Goal: Task Accomplishment & Management: Manage account settings

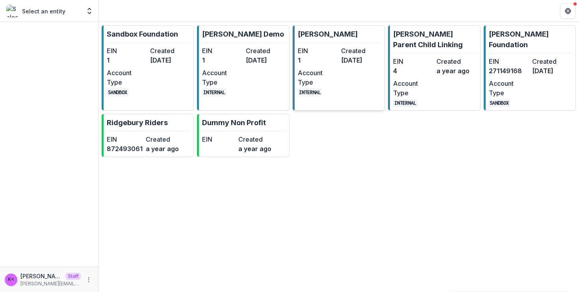
click at [330, 73] on dt "Account Type" at bounding box center [318, 77] width 40 height 19
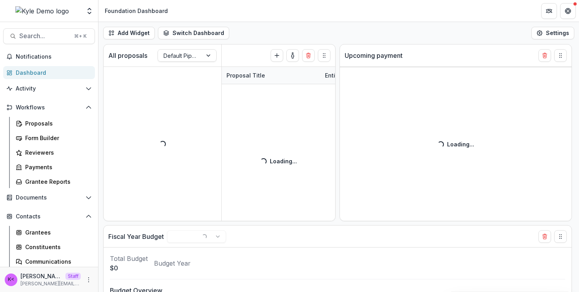
select select "******"
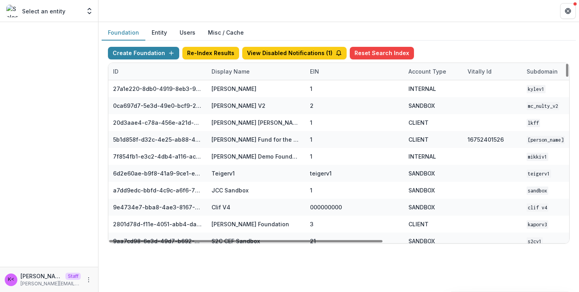
click at [267, 72] on div "Display Name" at bounding box center [256, 71] width 98 height 17
click at [258, 93] on input at bounding box center [255, 89] width 95 height 13
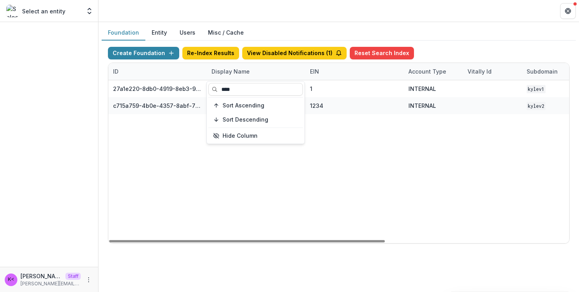
type input "****"
click at [270, 64] on div "Display Name" at bounding box center [256, 71] width 98 height 17
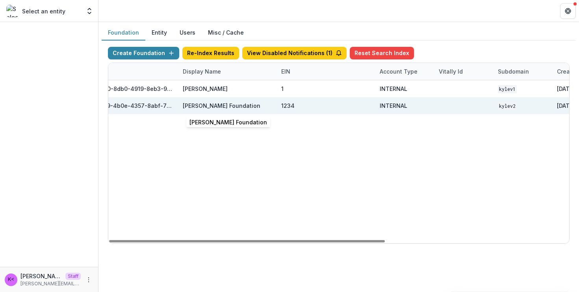
scroll to position [0, 163]
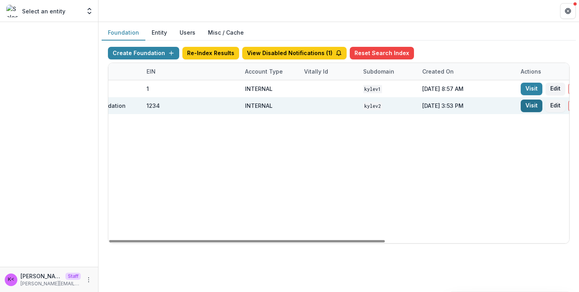
click at [532, 105] on link "Visit" at bounding box center [532, 106] width 22 height 13
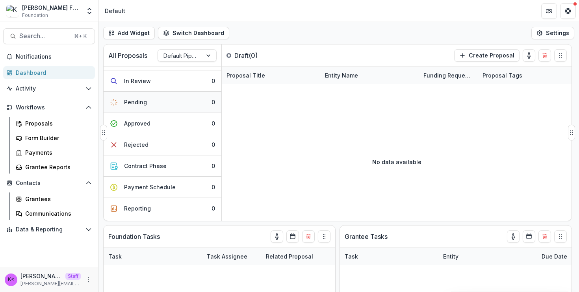
scroll to position [58, 0]
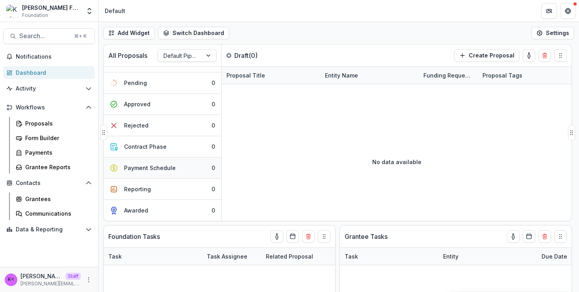
click at [146, 168] on div "Payment Schedule" at bounding box center [150, 168] width 52 height 8
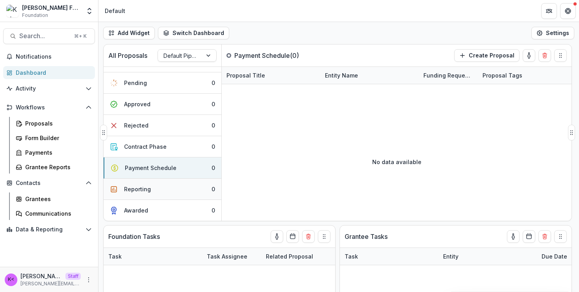
click at [145, 198] on button "Reporting 0" at bounding box center [163, 189] width 118 height 21
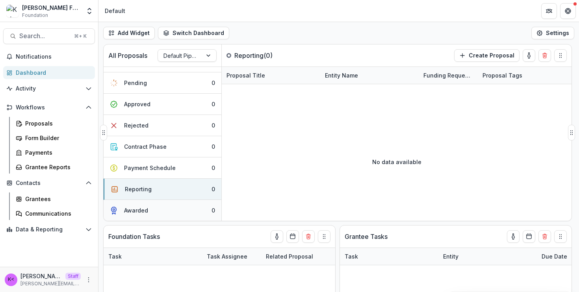
click at [144, 210] on div "Awarded" at bounding box center [136, 210] width 24 height 8
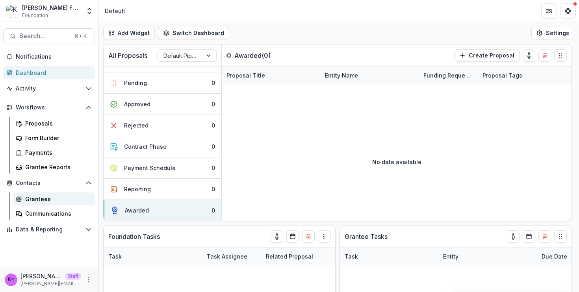
click at [42, 203] on div "Grantees" at bounding box center [56, 199] width 63 height 8
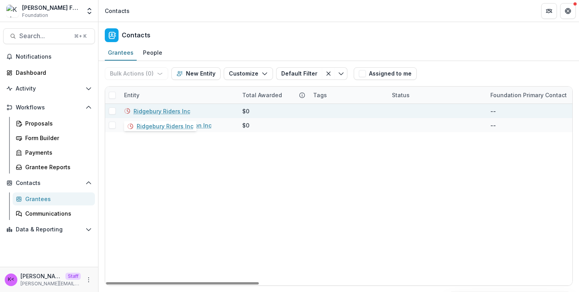
click at [148, 113] on link "Ridgebury Riders Inc" at bounding box center [162, 111] width 57 height 8
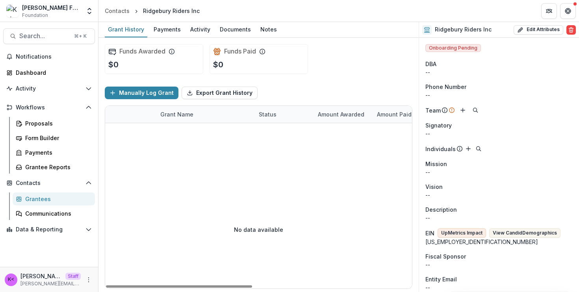
scroll to position [0, 2]
click at [454, 48] on span "Onboarding Pending" at bounding box center [453, 48] width 56 height 8
click at [85, 17] on button "Open entity switcher" at bounding box center [89, 11] width 11 height 16
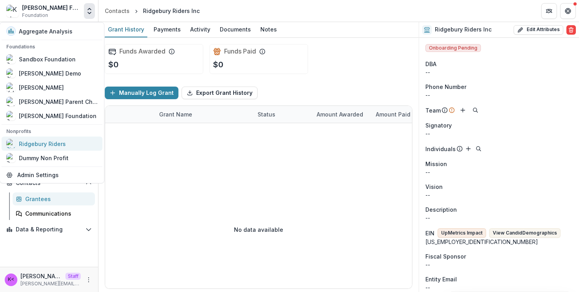
click at [63, 147] on div "Ridgebury Riders" at bounding box center [42, 144] width 47 height 8
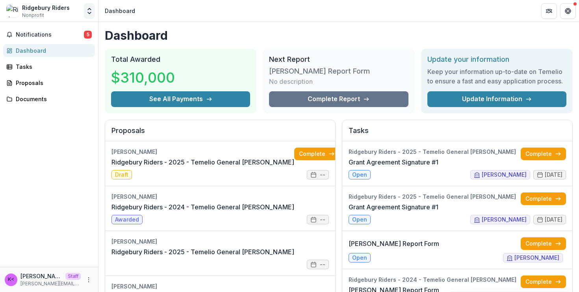
click at [91, 15] on button "Open entity switcher" at bounding box center [89, 11] width 11 height 16
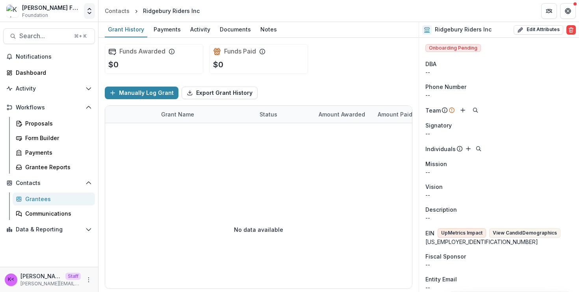
click at [92, 12] on icon "Open entity switcher" at bounding box center [89, 11] width 8 height 8
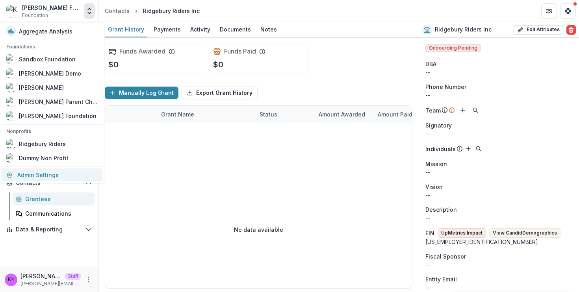
click at [69, 171] on link "Admin Settings" at bounding box center [52, 175] width 101 height 13
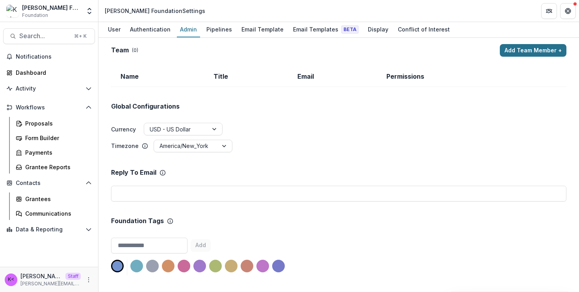
click at [540, 53] on button "Add Team Member +" at bounding box center [533, 50] width 67 height 13
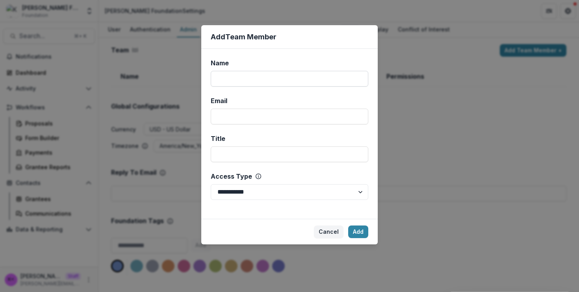
click at [314, 74] on input "Name" at bounding box center [290, 79] width 158 height 16
type input "*********"
click at [285, 116] on input "Email" at bounding box center [290, 117] width 158 height 16
type input "**********"
type input "********"
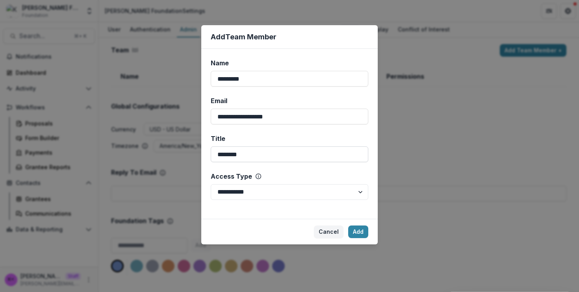
click at [245, 151] on input "********" at bounding box center [290, 155] width 158 height 16
click at [236, 193] on select "**********" at bounding box center [290, 192] width 158 height 16
select select "*****"
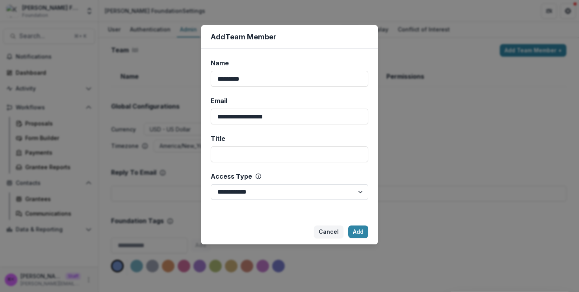
click at [211, 184] on select "**********" at bounding box center [290, 192] width 158 height 16
click at [356, 232] on button "Add" at bounding box center [358, 232] width 20 height 13
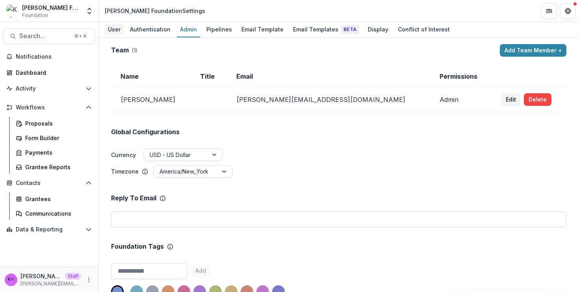
click at [123, 35] on link "User" at bounding box center [114, 29] width 19 height 15
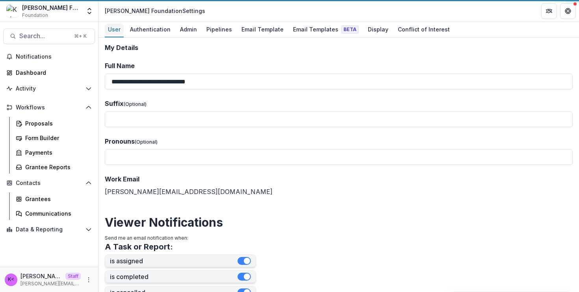
click at [123, 35] on link "User" at bounding box center [114, 29] width 19 height 15
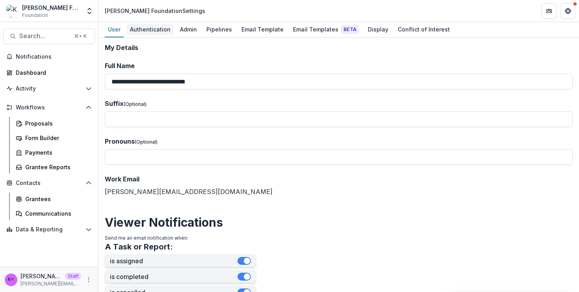
click at [136, 35] on link "Authentication" at bounding box center [150, 29] width 47 height 15
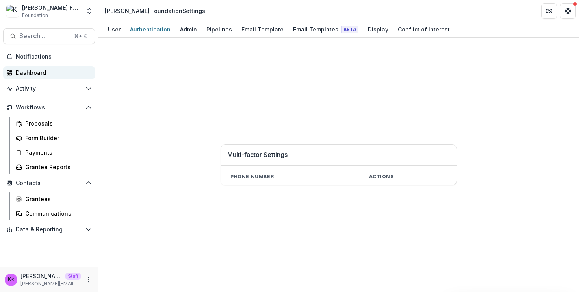
click at [34, 77] on link "Dashboard" at bounding box center [49, 72] width 92 height 13
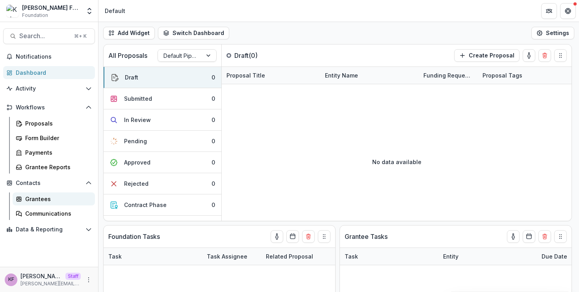
click at [52, 196] on div "Grantees" at bounding box center [56, 199] width 63 height 8
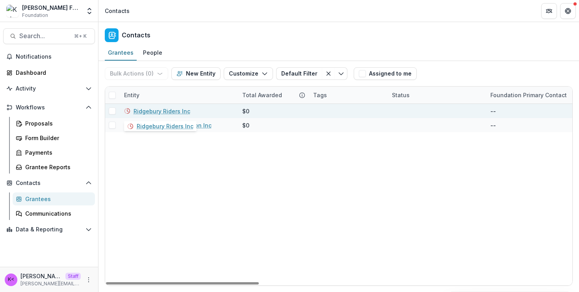
click at [174, 115] on link "Ridgebury Riders Inc" at bounding box center [162, 111] width 57 height 8
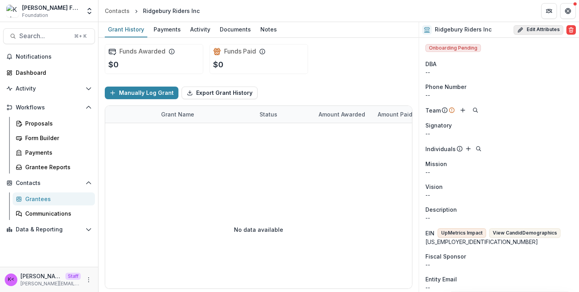
click at [517, 31] on icon "button" at bounding box center [520, 30] width 6 height 6
select select
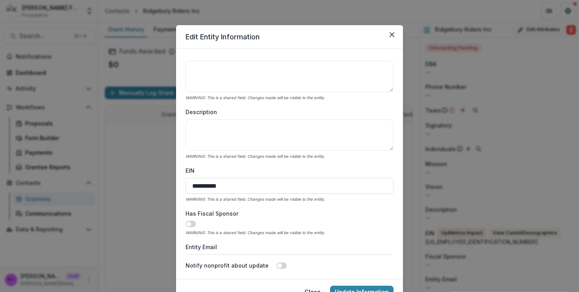
scroll to position [338, 0]
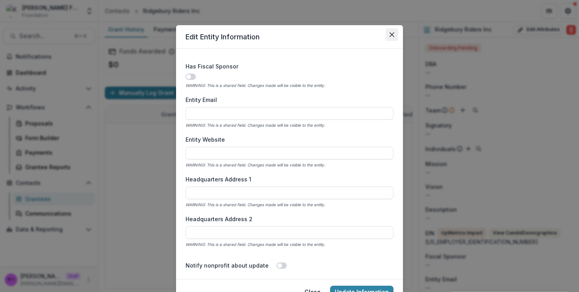
click at [388, 32] on button "Close" at bounding box center [392, 34] width 13 height 13
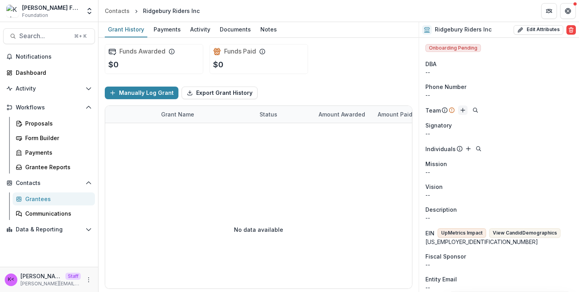
click at [463, 108] on icon "Add" at bounding box center [463, 110] width 6 height 6
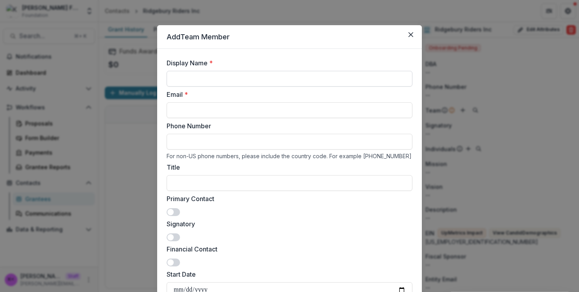
click at [264, 76] on input "Display Name *" at bounding box center [290, 79] width 246 height 16
click at [189, 96] on label "Email *" at bounding box center [287, 94] width 241 height 9
click at [189, 102] on input "Email *" at bounding box center [290, 110] width 246 height 16
click at [193, 107] on input "Email *" at bounding box center [290, 110] width 246 height 16
type input "**********"
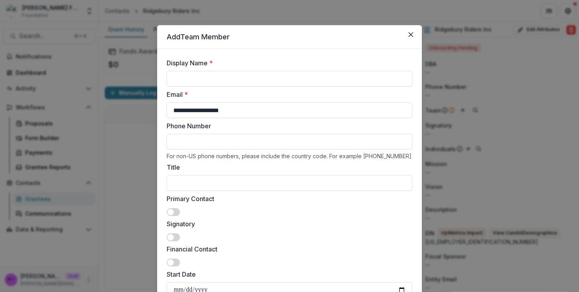
click at [188, 62] on label "Display Name *" at bounding box center [287, 62] width 241 height 9
click at [188, 71] on input "Display Name *" at bounding box center [290, 79] width 246 height 16
click at [188, 78] on input "Display Name *" at bounding box center [290, 79] width 246 height 16
type input "*********"
click at [192, 157] on div "For non-US phone numbers, please include the country code. For example +44 1234…" at bounding box center [290, 156] width 246 height 7
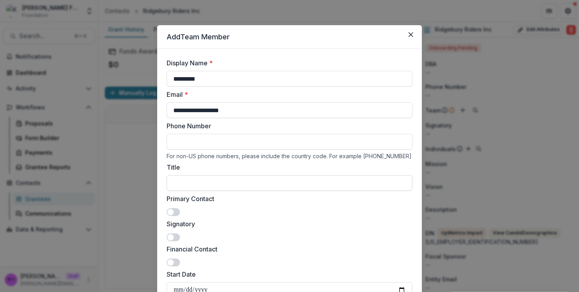
click at [192, 179] on input "Title" at bounding box center [290, 183] width 246 height 16
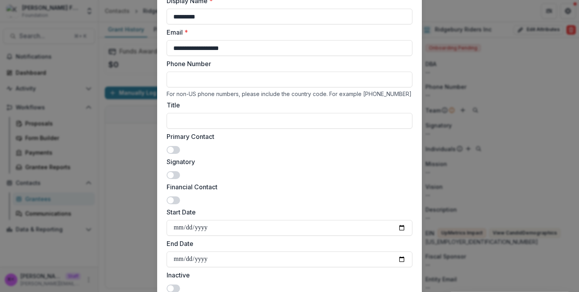
scroll to position [70, 0]
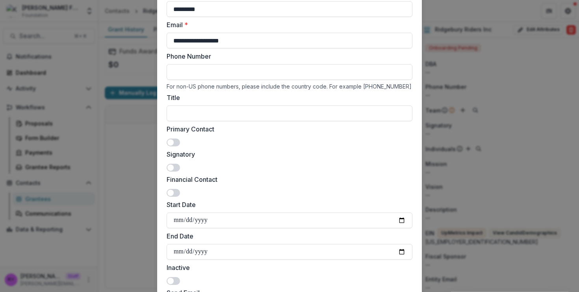
click at [174, 139] on span at bounding box center [173, 143] width 13 height 8
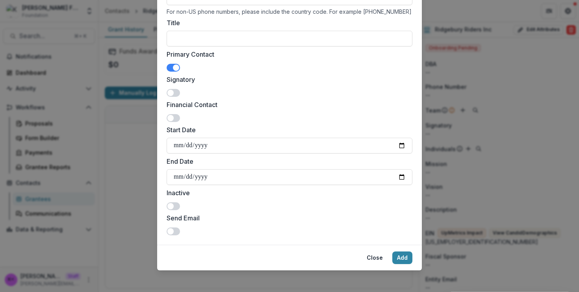
scroll to position [148, 0]
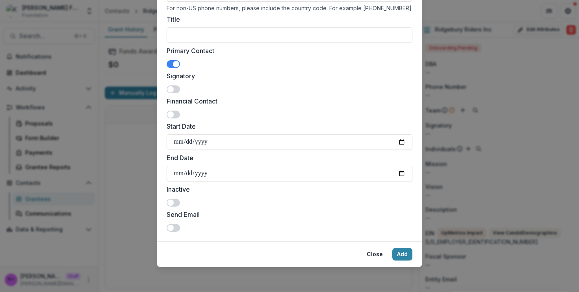
click at [173, 226] on span at bounding box center [173, 228] width 13 height 8
click at [173, 199] on span at bounding box center [173, 203] width 13 height 8
click at [173, 205] on span at bounding box center [176, 203] width 6 height 6
click at [203, 141] on input "Start Date" at bounding box center [290, 142] width 246 height 16
click at [401, 139] on input "Start Date" at bounding box center [290, 142] width 246 height 16
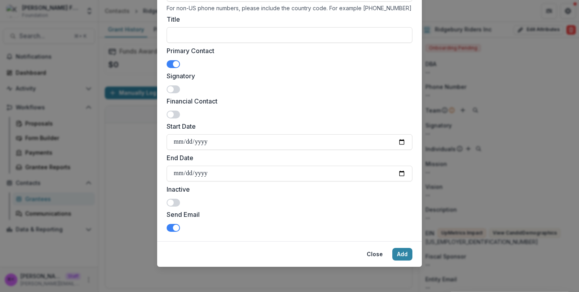
click at [284, 201] on div "Inactive" at bounding box center [290, 196] width 246 height 22
click at [401, 256] on button "Add" at bounding box center [402, 254] width 20 height 13
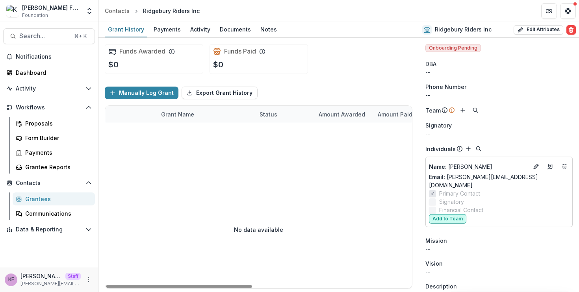
click at [449, 214] on button "Add to Team" at bounding box center [447, 218] width 37 height 9
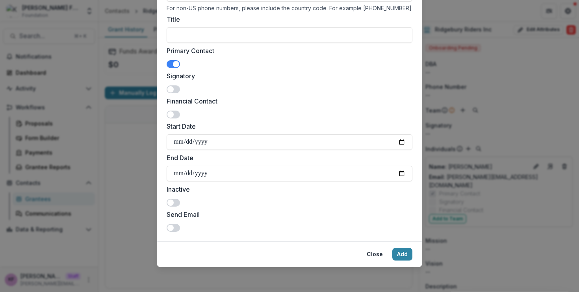
click at [174, 225] on span at bounding box center [173, 228] width 13 height 8
click at [396, 252] on button "Add" at bounding box center [402, 254] width 20 height 13
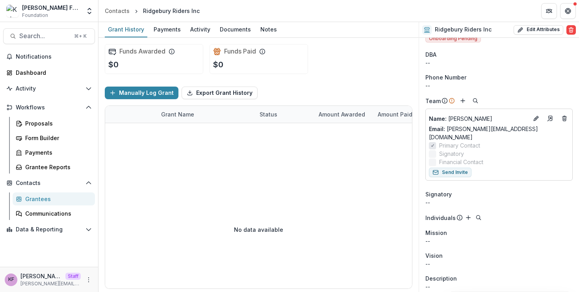
scroll to position [0, 0]
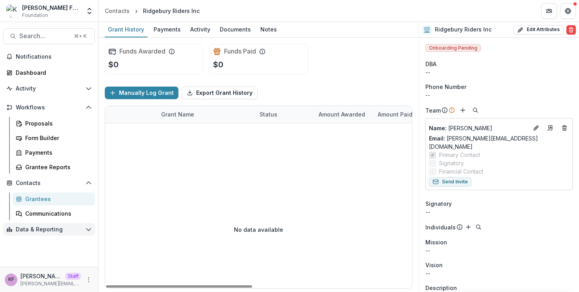
click at [85, 233] on button "Data & Reporting" at bounding box center [49, 229] width 92 height 13
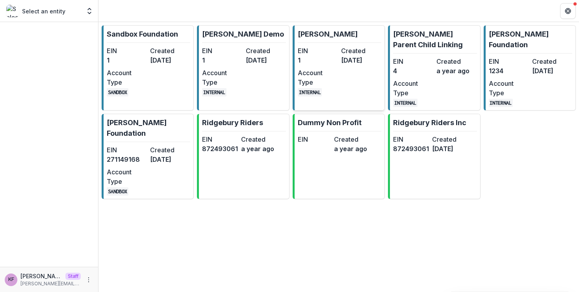
click at [337, 72] on dt "Account Type" at bounding box center [318, 77] width 40 height 19
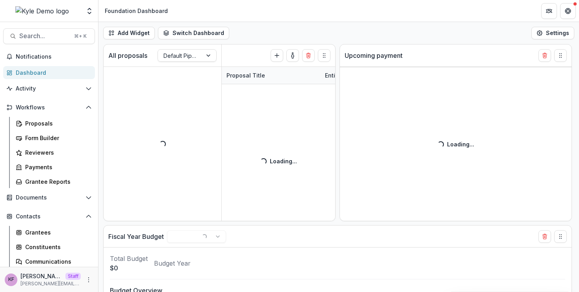
select select "******"
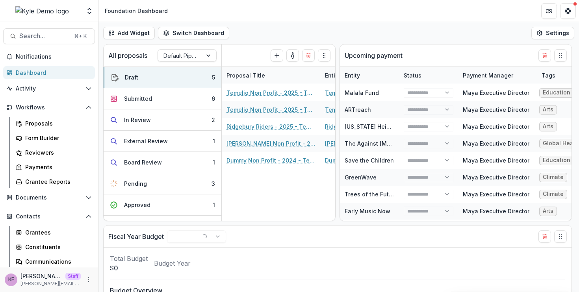
select select "******"
click at [63, 217] on span "Contacts" at bounding box center [49, 216] width 67 height 7
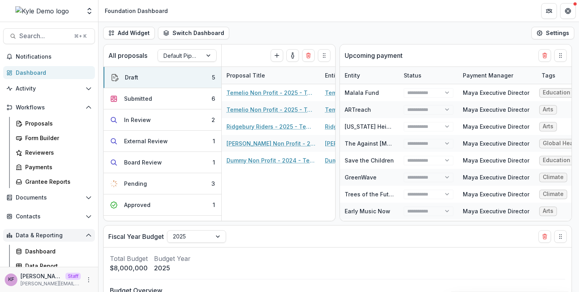
click at [61, 240] on button "Data & Reporting" at bounding box center [49, 235] width 92 height 13
click at [78, 106] on span "Workflows" at bounding box center [49, 107] width 67 height 7
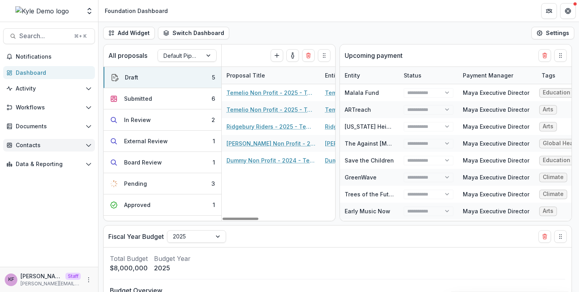
click at [76, 146] on span "Contacts" at bounding box center [49, 145] width 67 height 7
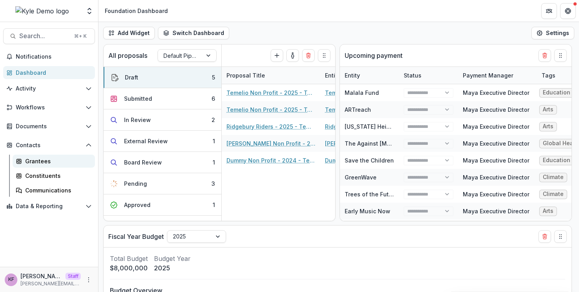
click at [54, 167] on link "Grantees" at bounding box center [54, 161] width 82 height 13
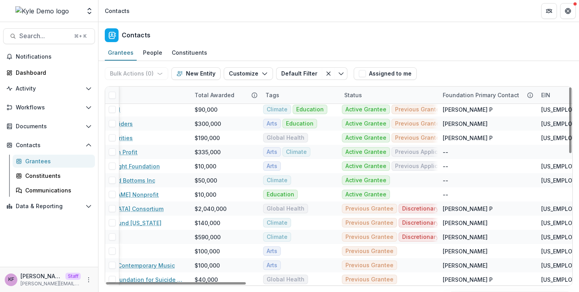
scroll to position [2, 0]
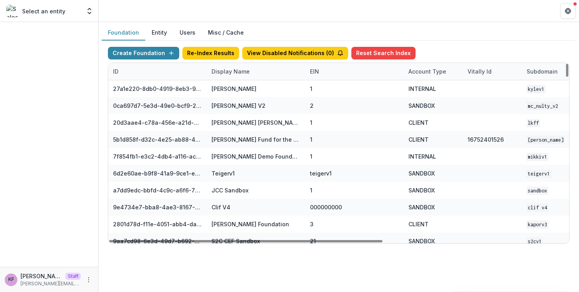
click at [268, 71] on div "Display Name" at bounding box center [256, 71] width 98 height 17
click at [261, 90] on input at bounding box center [255, 89] width 95 height 13
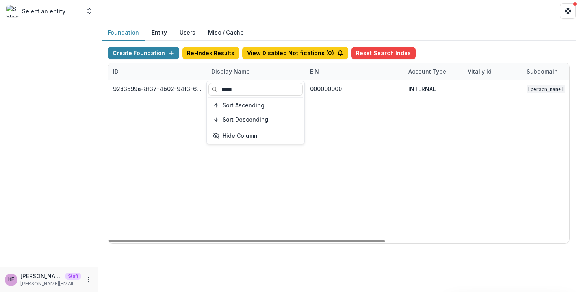
type input "*****"
click at [337, 122] on div "92d3599a-8f37-4b02-94f3-6d128790fedc Julie Foundation 000000000 INTERNAL Julie …" at bounding box center [492, 161] width 768 height 163
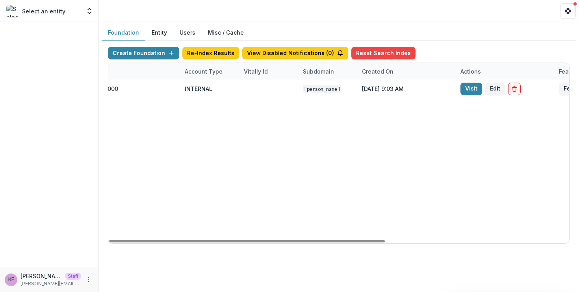
scroll to position [0, 307]
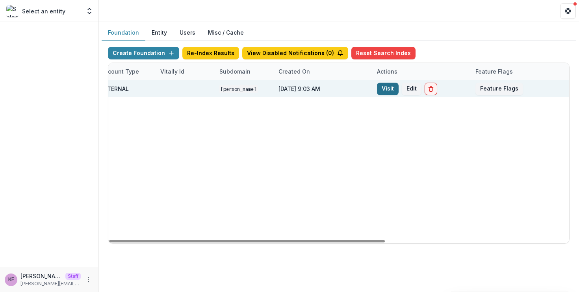
click at [382, 91] on link "Visit" at bounding box center [388, 89] width 22 height 13
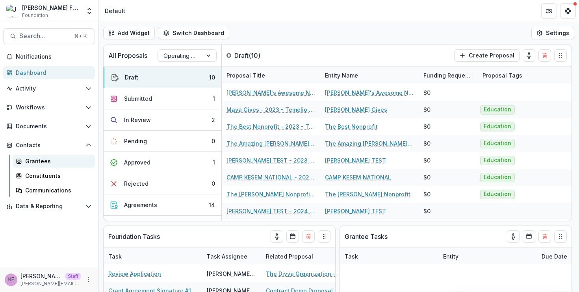
click at [60, 160] on div "Grantees" at bounding box center [56, 161] width 63 height 8
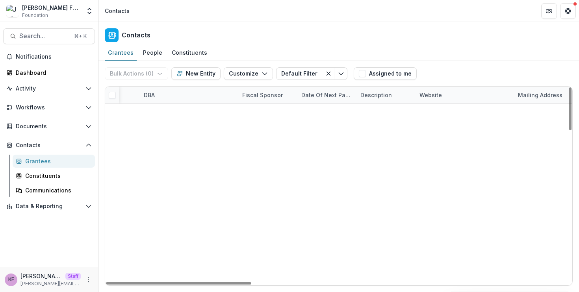
scroll to position [0, 1016]
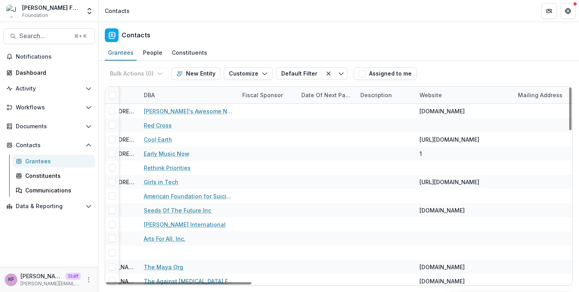
click at [281, 97] on div "Fiscal Sponsor" at bounding box center [263, 95] width 50 height 8
click at [277, 116] on input at bounding box center [286, 113] width 95 height 13
click at [243, 38] on div "Contacts" at bounding box center [338, 33] width 481 height 23
click at [54, 120] on button "Documents" at bounding box center [49, 126] width 92 height 13
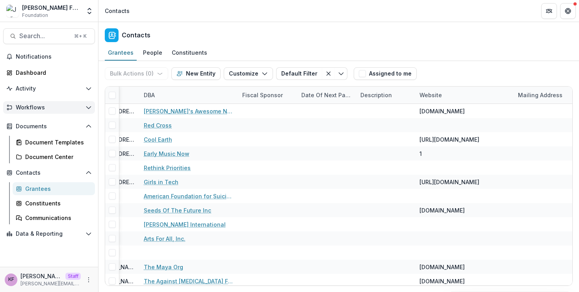
click at [63, 111] on button "Workflows" at bounding box center [49, 107] width 92 height 13
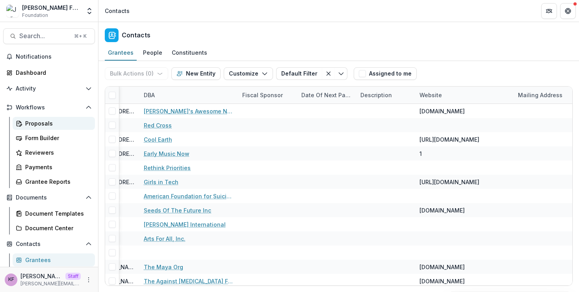
click at [50, 128] on link "Proposals" at bounding box center [54, 123] width 82 height 13
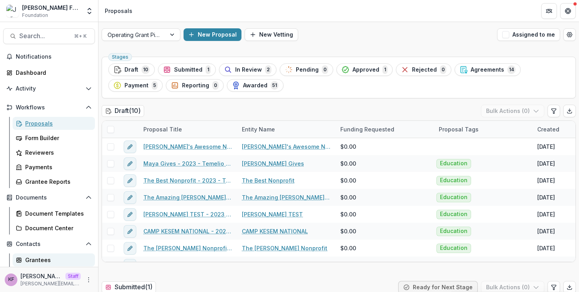
scroll to position [6, 0]
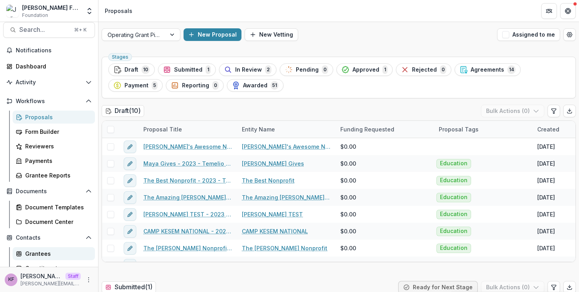
click at [50, 252] on div "Grantees" at bounding box center [56, 254] width 63 height 8
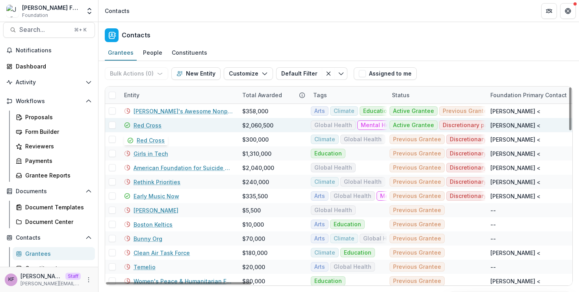
click at [149, 128] on link "Red Cross" at bounding box center [148, 125] width 28 height 8
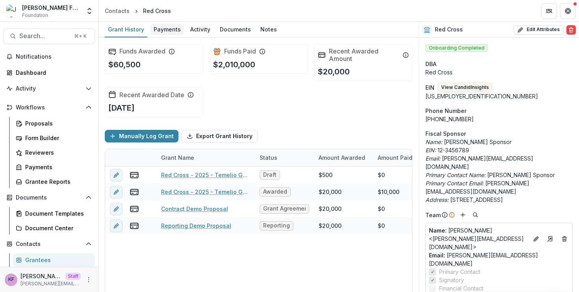
click at [176, 28] on div "Payments" at bounding box center [166, 29] width 33 height 11
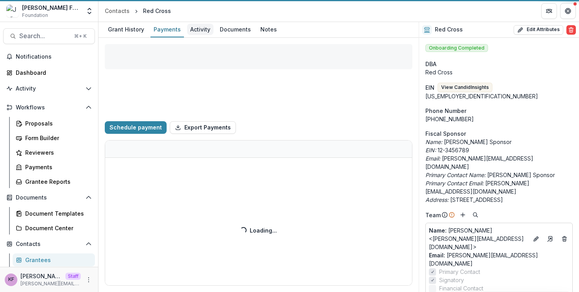
click at [187, 28] on div "Activity" at bounding box center [200, 29] width 26 height 11
select select "****"
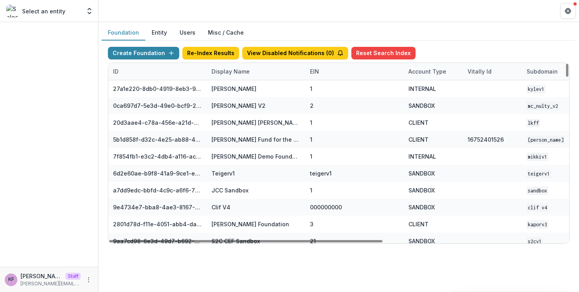
click at [252, 72] on div "Display Name" at bounding box center [231, 71] width 48 height 8
click at [247, 89] on input at bounding box center [255, 89] width 95 height 13
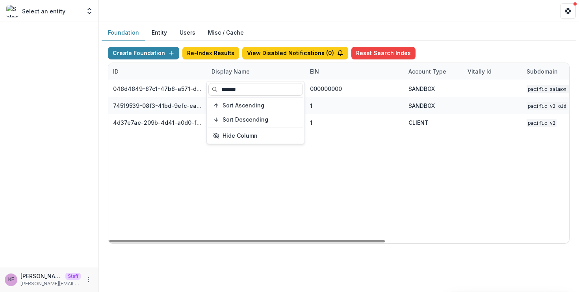
type input "*******"
click at [260, 205] on div "048d4849-87c1-47b8-a571-d36adc5d9bb4 Pacific Salmon Commission DEMO 000000000 S…" at bounding box center [492, 161] width 768 height 163
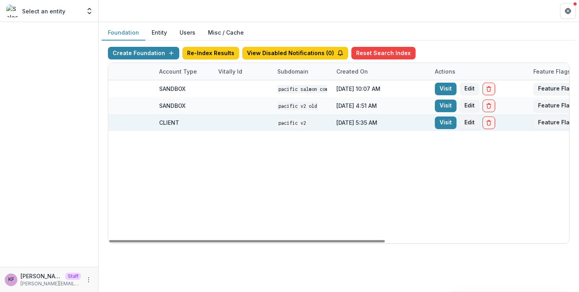
scroll to position [0, 307]
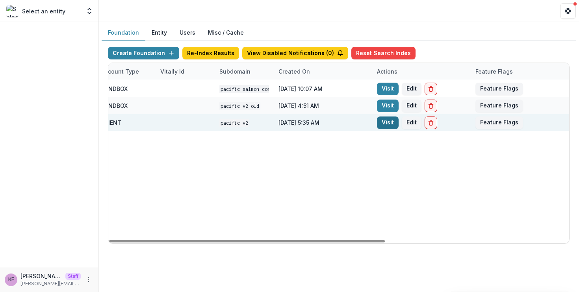
click at [387, 120] on link "Visit" at bounding box center [388, 123] width 22 height 13
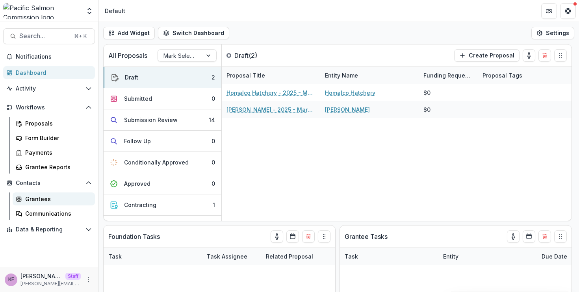
click at [52, 197] on div "Grantees" at bounding box center [56, 199] width 63 height 8
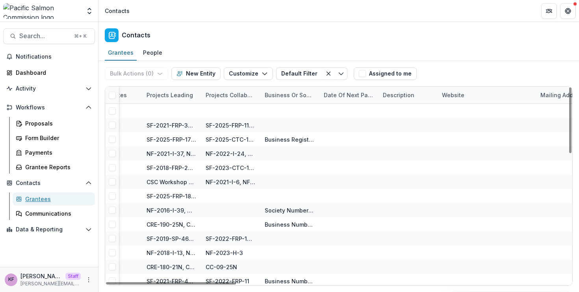
scroll to position [0, 1194]
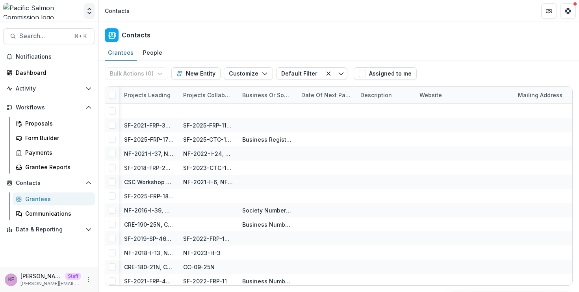
click at [91, 13] on polyline "Open entity switcher" at bounding box center [89, 13] width 3 height 2
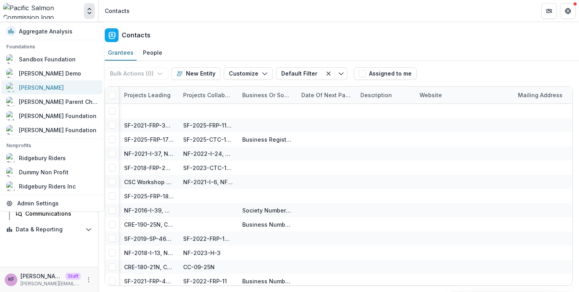
click at [48, 83] on div "[PERSON_NAME]" at bounding box center [51, 87] width 91 height 9
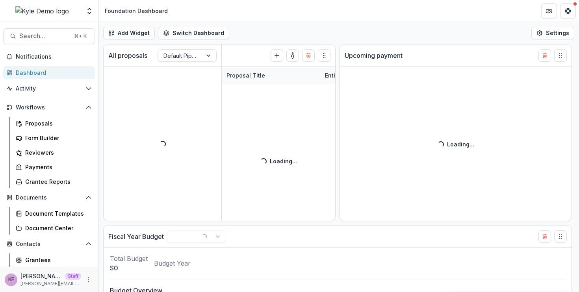
select select "******"
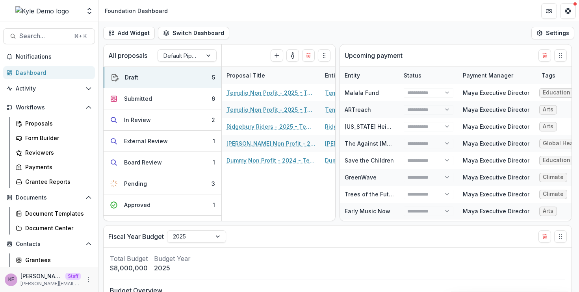
select select "******"
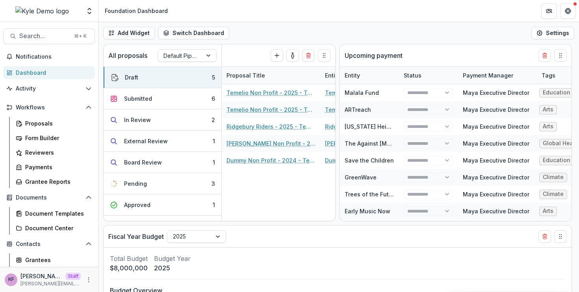
select select "******"
click at [46, 119] on div "Proposals" at bounding box center [56, 123] width 63 height 8
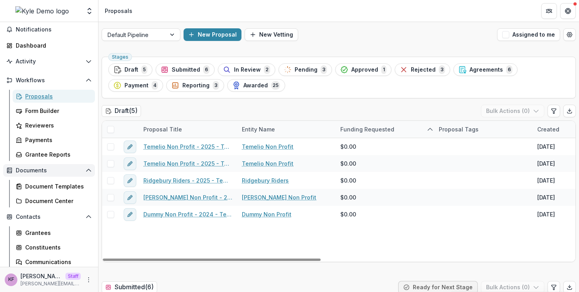
scroll to position [30, 0]
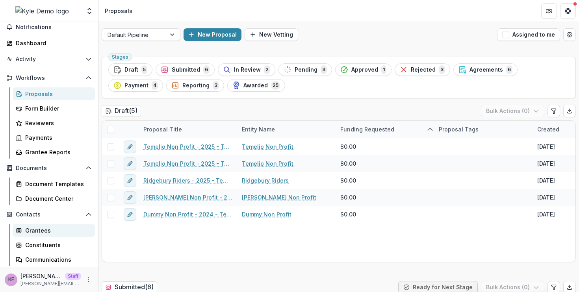
click at [35, 228] on div "Grantees" at bounding box center [56, 230] width 63 height 8
